Goal: Information Seeking & Learning: Learn about a topic

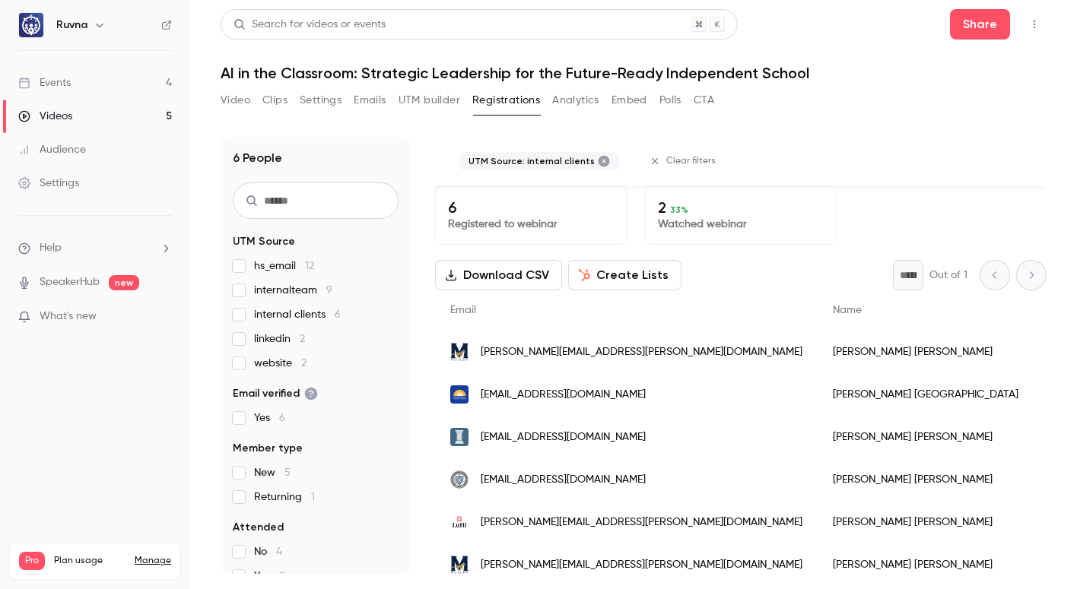
scroll to position [24, 0]
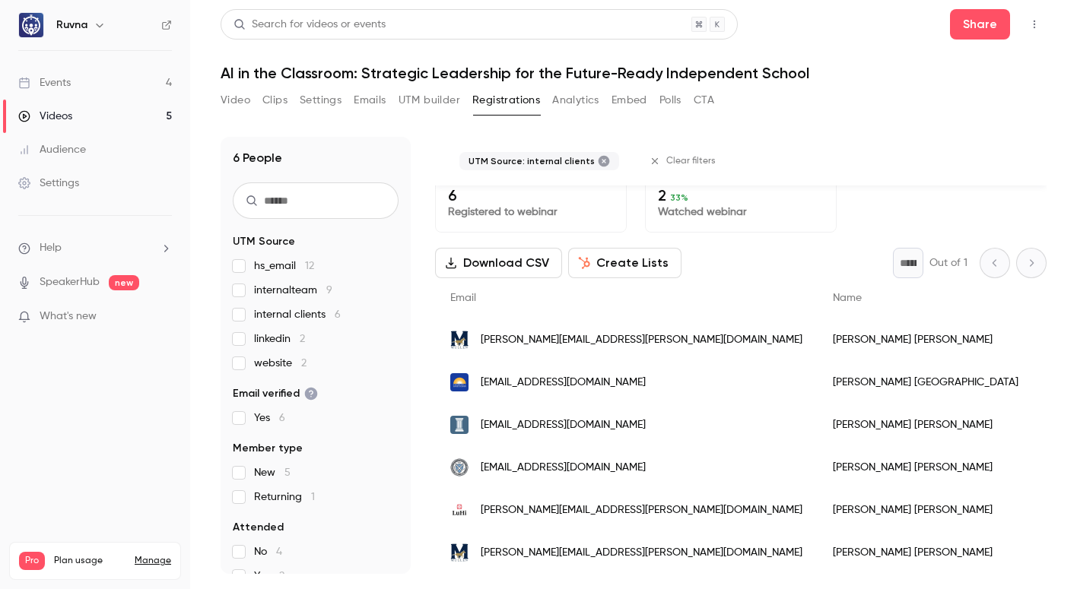
click at [56, 112] on div "Videos" at bounding box center [45, 116] width 54 height 15
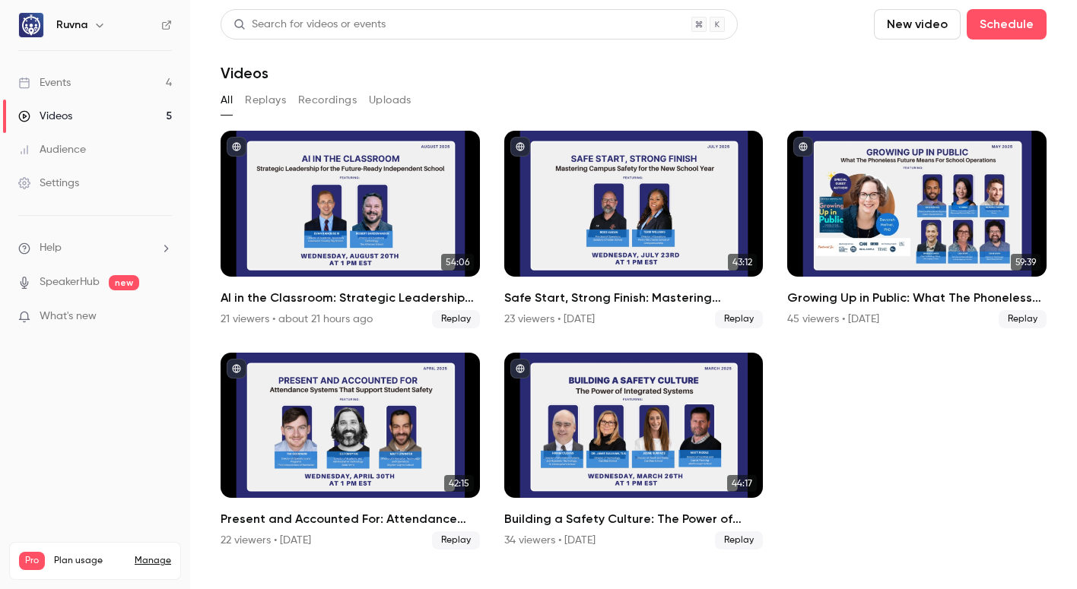
click at [265, 101] on button "Replays" at bounding box center [265, 100] width 41 height 24
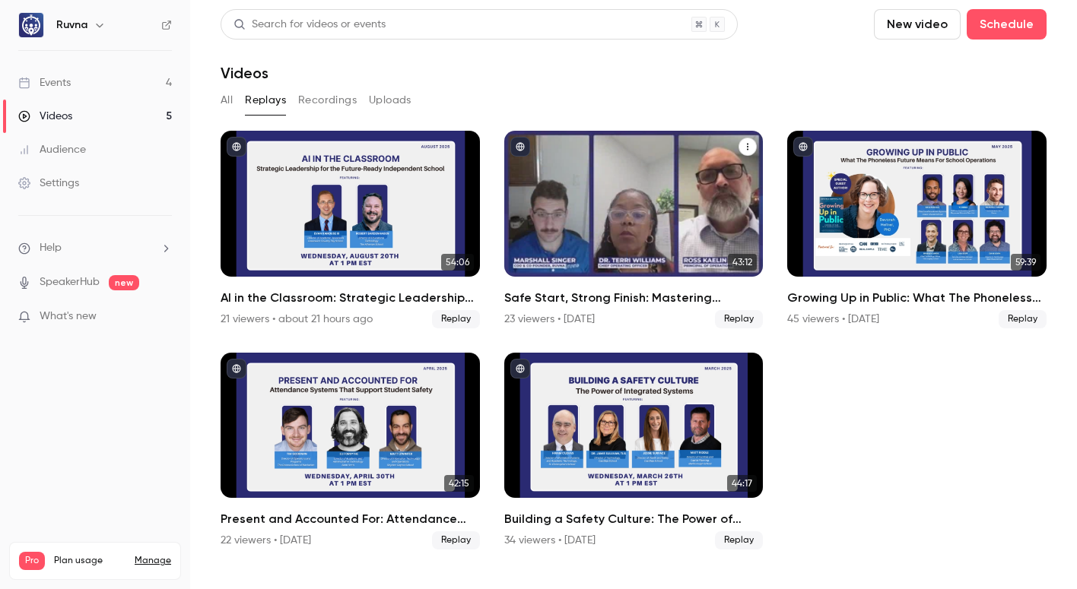
click at [561, 302] on h2 "Safe Start, Strong Finish: Mastering Campus Safety for the New School Year" at bounding box center [633, 298] width 259 height 18
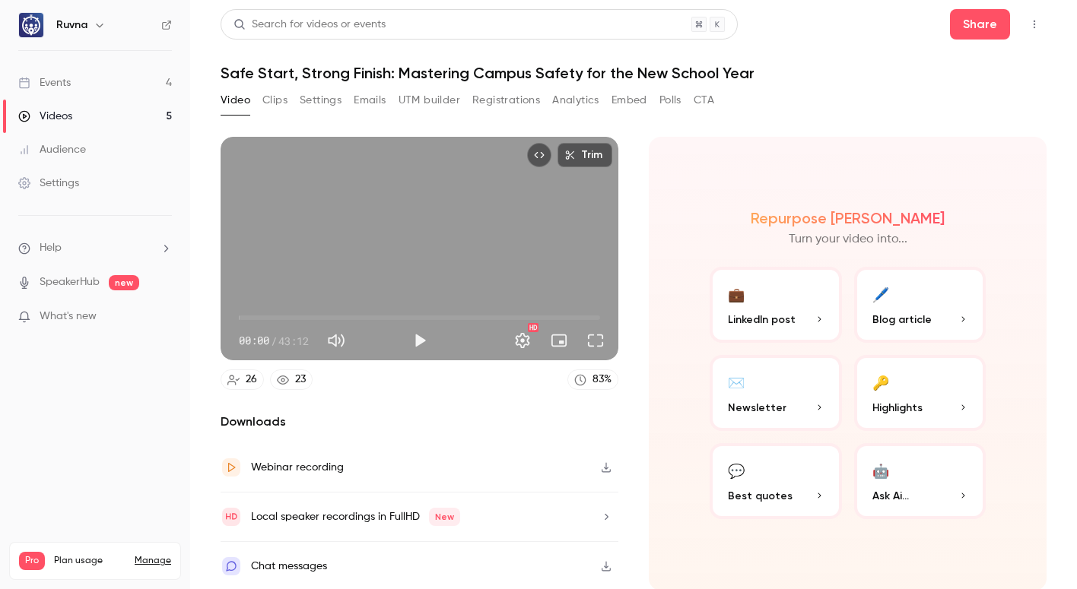
click at [557, 103] on button "Analytics" at bounding box center [575, 100] width 47 height 24
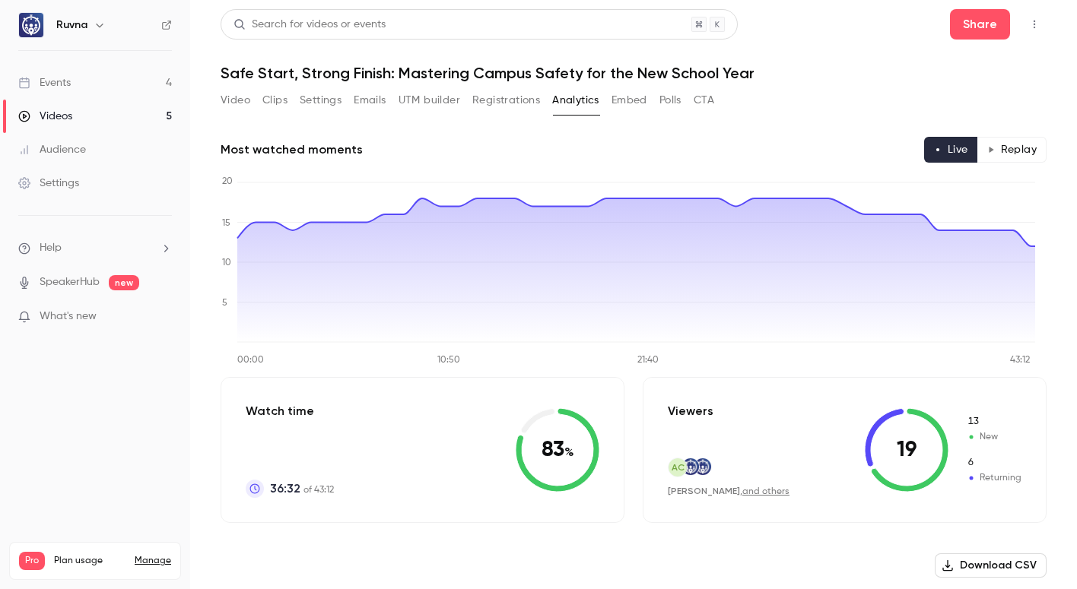
click at [506, 100] on button "Registrations" at bounding box center [506, 100] width 68 height 24
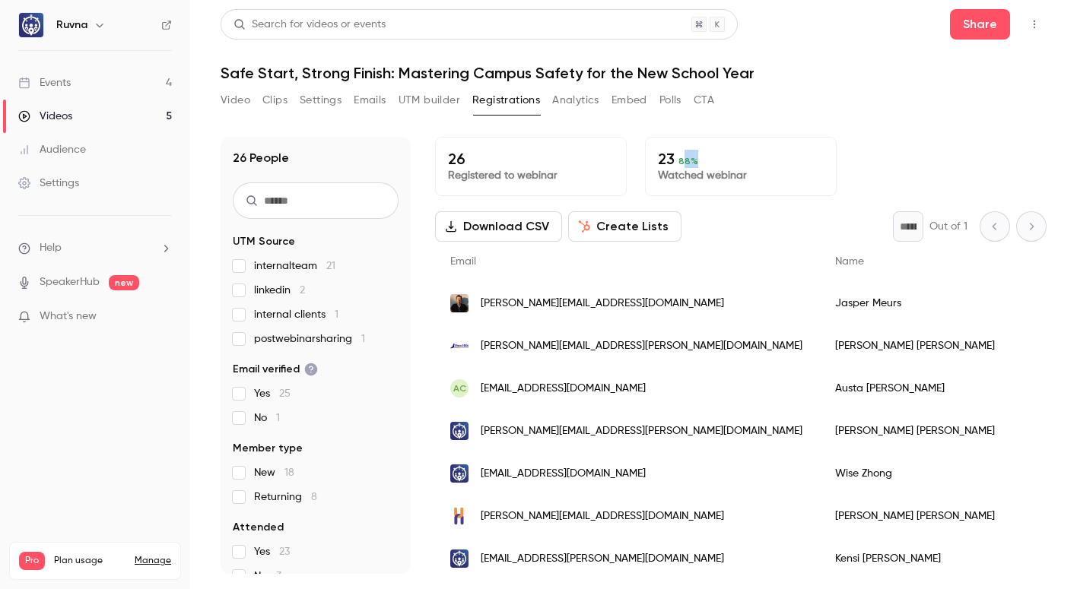
drag, startPoint x: 677, startPoint y: 161, endPoint x: 693, endPoint y: 162, distance: 16.0
click at [693, 162] on p "23 88 %" at bounding box center [741, 159] width 166 height 18
drag, startPoint x: 674, startPoint y: 160, endPoint x: 692, endPoint y: 163, distance: 18.5
click at [692, 163] on p "23 88 %" at bounding box center [741, 159] width 166 height 18
click at [103, 118] on link "Videos 5" at bounding box center [95, 116] width 190 height 33
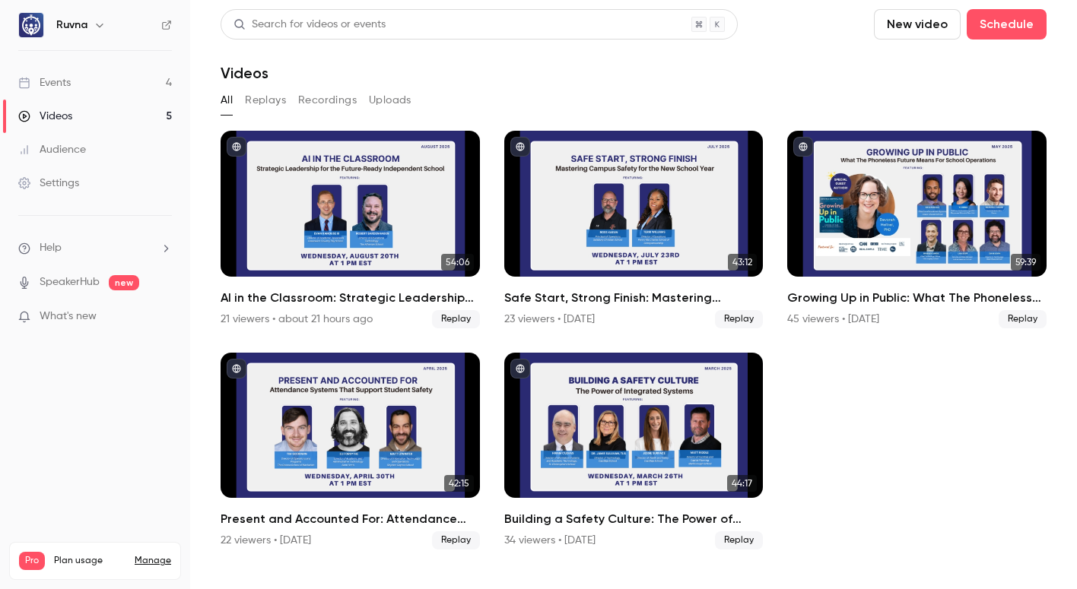
click at [100, 84] on link "Events 4" at bounding box center [95, 82] width 190 height 33
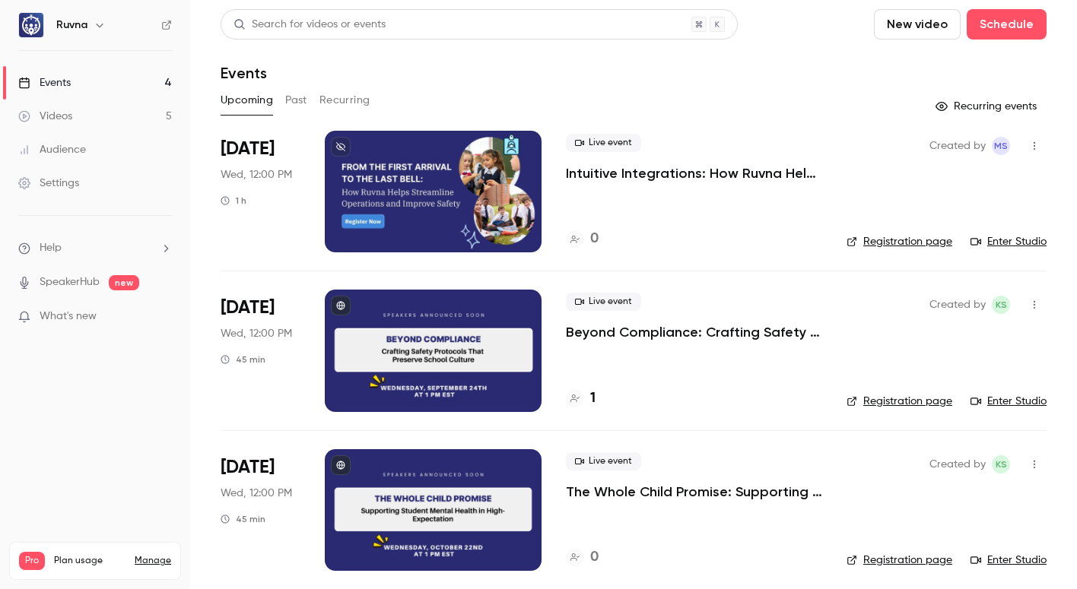
click at [104, 115] on link "Videos 5" at bounding box center [95, 116] width 190 height 33
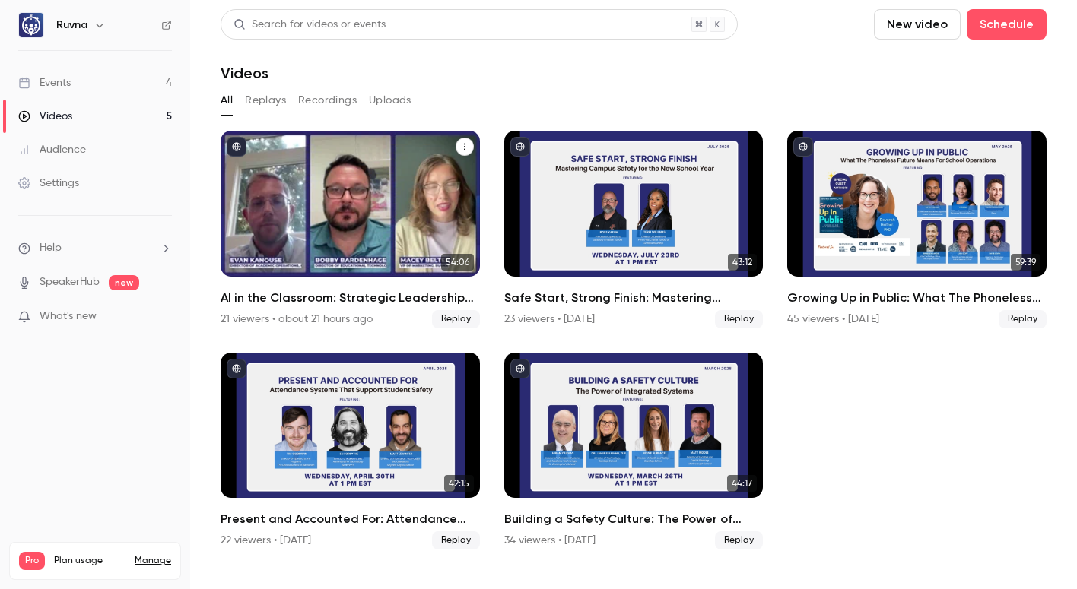
click at [309, 198] on div "AI in the Classroom: Strategic Leadership for the Future-Ready Independent Scho…" at bounding box center [350, 204] width 259 height 146
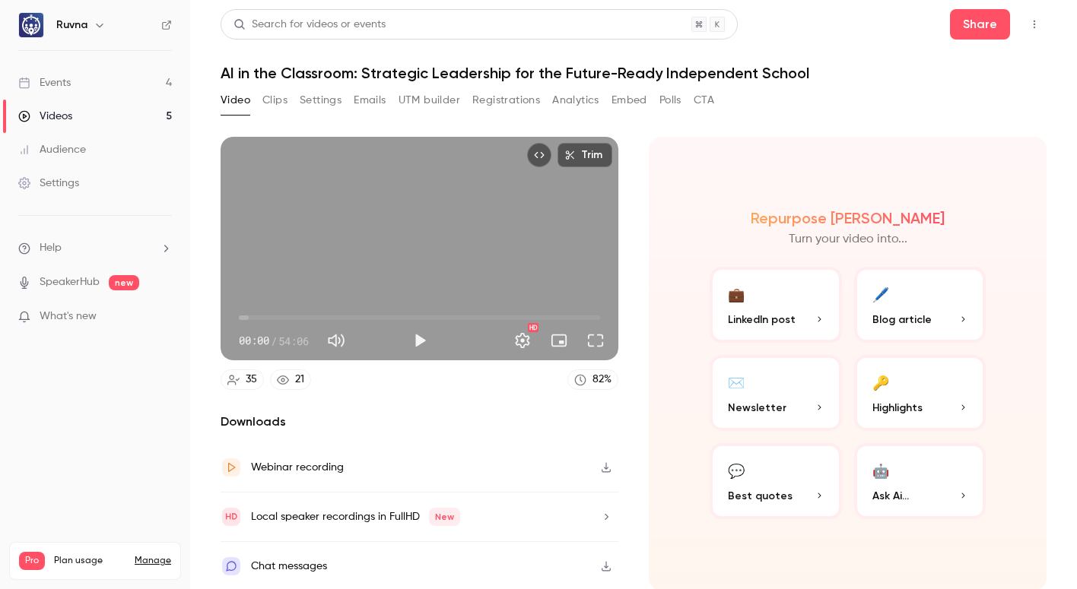
click at [490, 101] on button "Registrations" at bounding box center [506, 100] width 68 height 24
